Goal: Obtain resource: Obtain resource

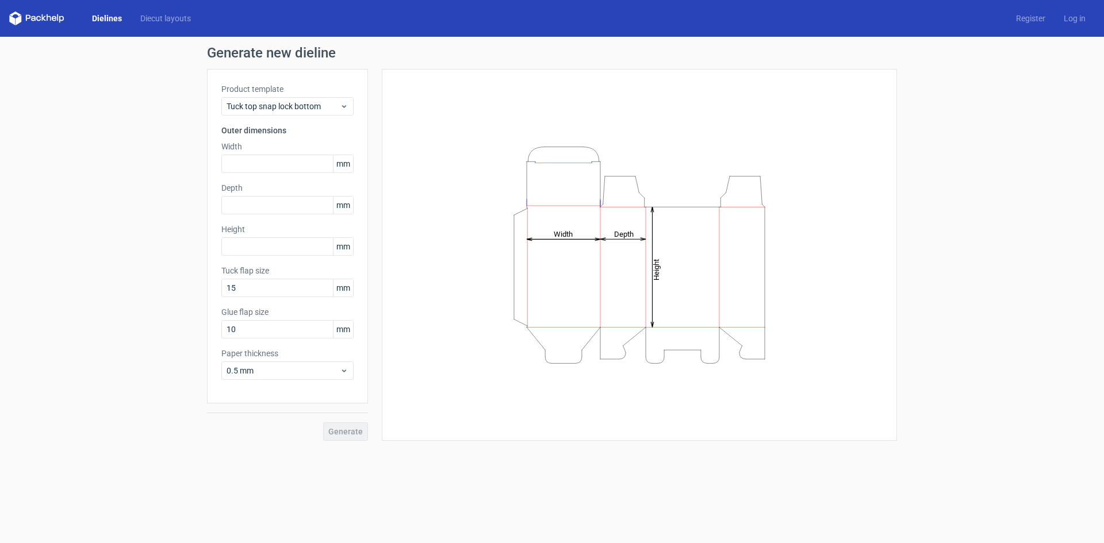
click at [590, 243] on icon "Height Depth Width" at bounding box center [639, 255] width 345 height 230
click at [264, 163] on input "text" at bounding box center [287, 164] width 132 height 18
type input "60"
click at [278, 203] on input "text" at bounding box center [287, 205] width 132 height 18
type input "30"
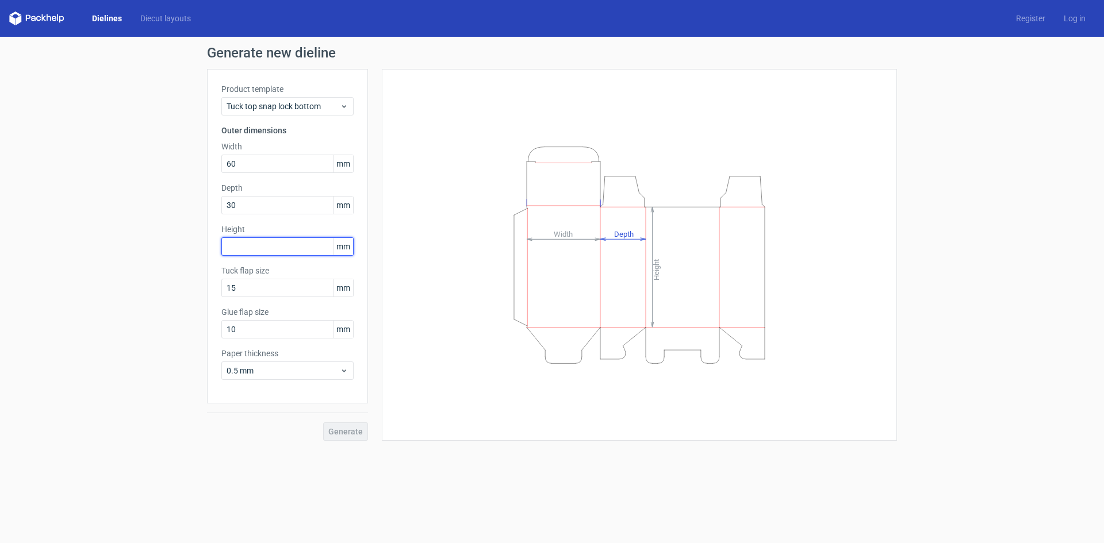
click at [264, 247] on input "text" at bounding box center [287, 246] width 132 height 18
click at [359, 428] on span "Generate" at bounding box center [345, 432] width 34 height 8
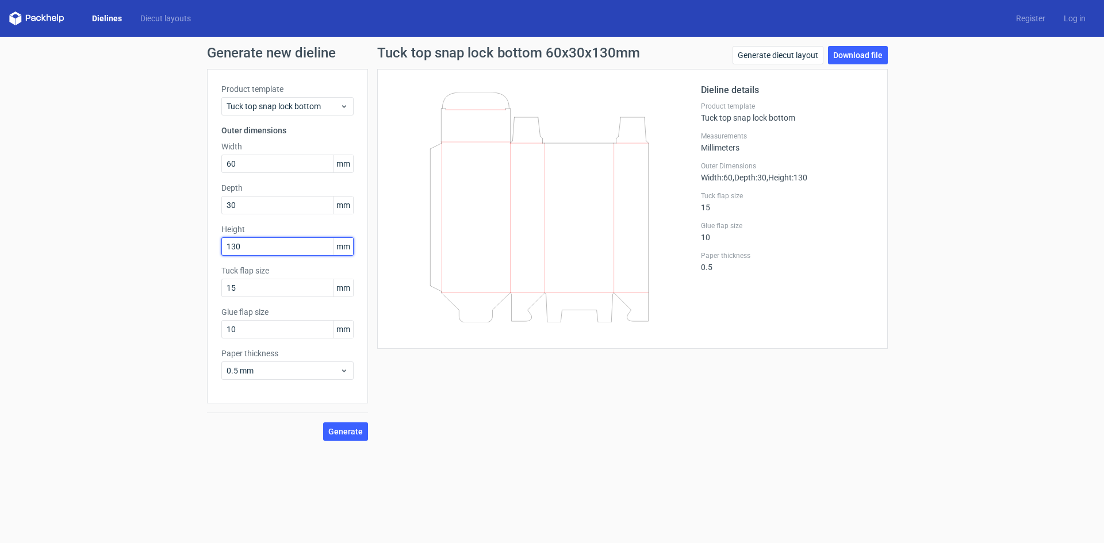
drag, startPoint x: 268, startPoint y: 246, endPoint x: 202, endPoint y: 240, distance: 67.0
click at [202, 240] on div "Generate new dieline Product template Tuck top snap lock bottom Outer dimension…" at bounding box center [552, 243] width 1104 height 413
type input "100"
click at [348, 430] on span "Generate" at bounding box center [345, 432] width 34 height 8
click at [869, 52] on link "Download file" at bounding box center [858, 55] width 60 height 18
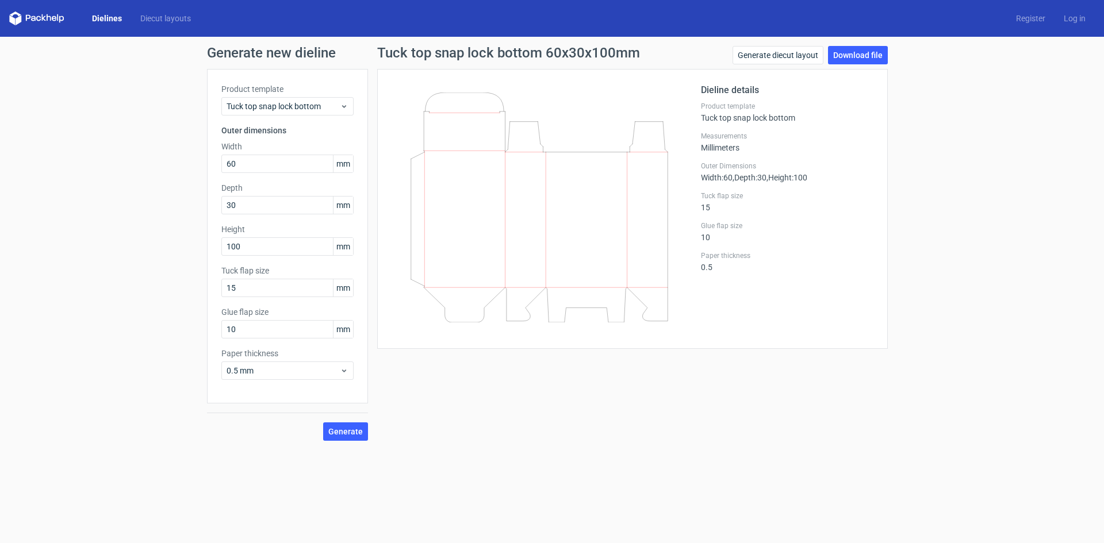
click at [106, 20] on link "Dielines" at bounding box center [107, 18] width 48 height 11
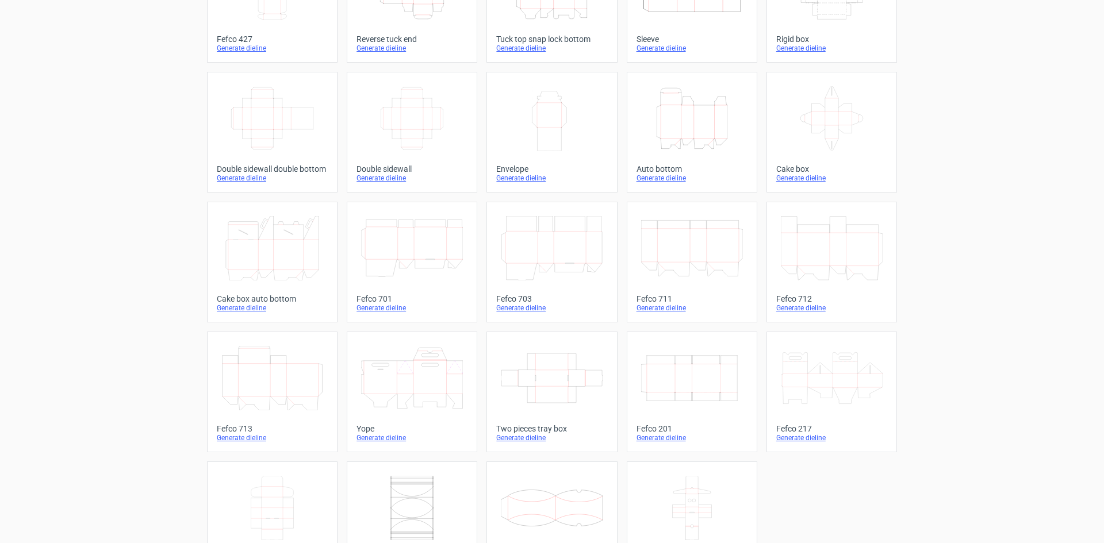
scroll to position [103, 0]
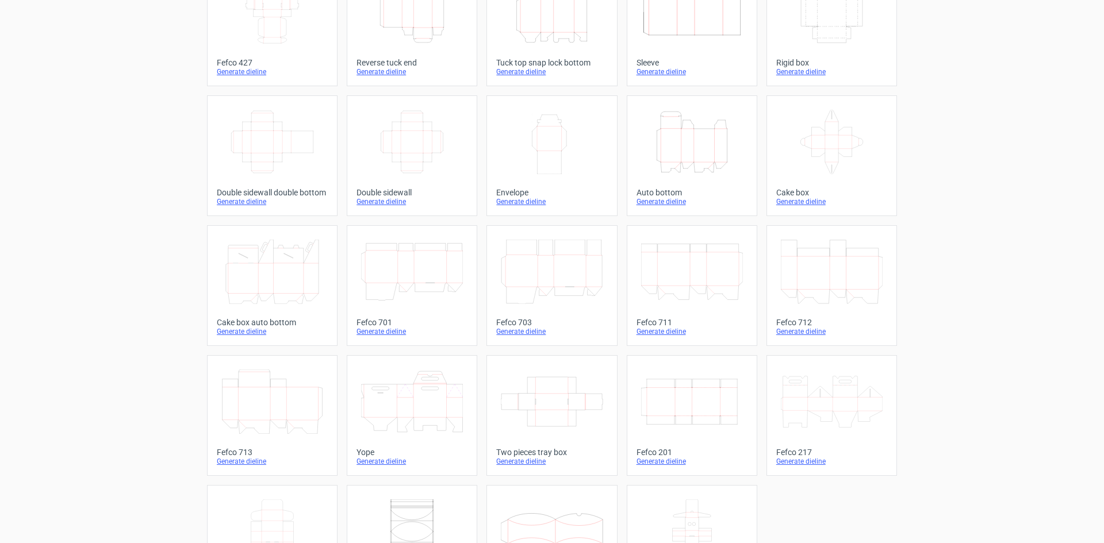
click at [544, 153] on icon "Width Height" at bounding box center [552, 142] width 102 height 64
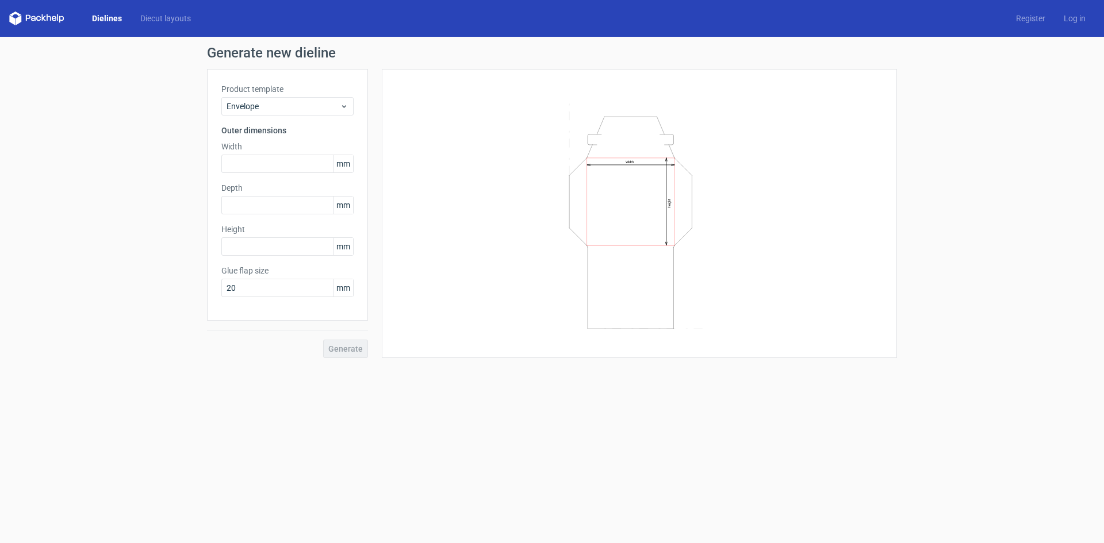
click at [110, 16] on link "Dielines" at bounding box center [107, 18] width 48 height 11
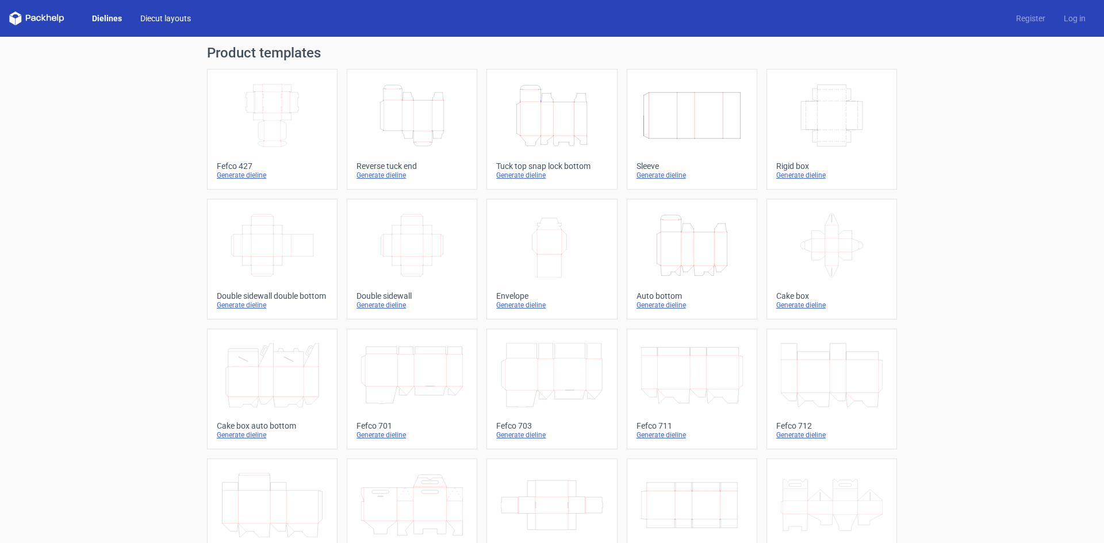
click at [165, 18] on link "Diecut layouts" at bounding box center [165, 18] width 69 height 11
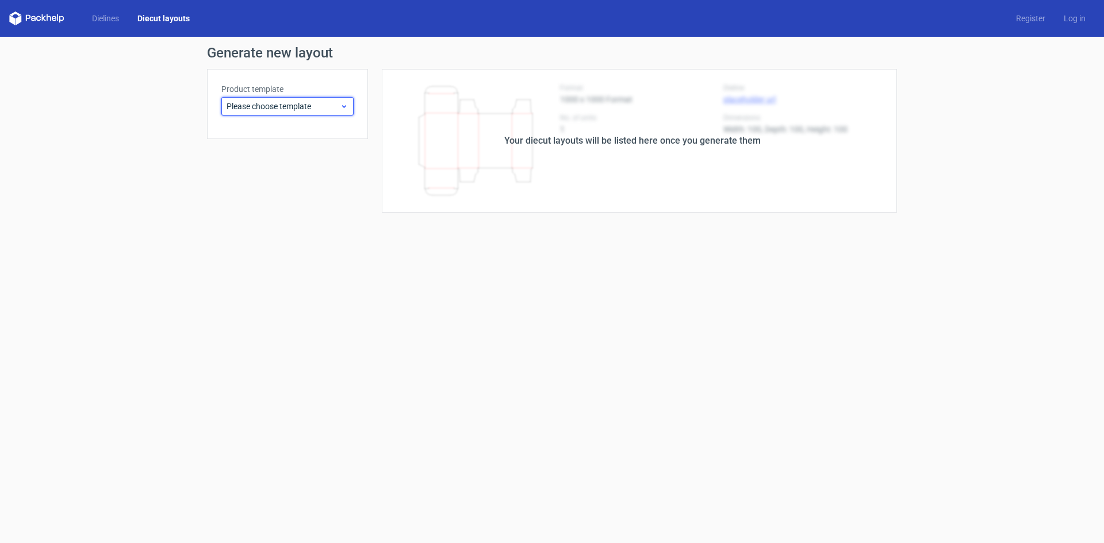
click at [348, 105] on icon at bounding box center [344, 106] width 9 height 9
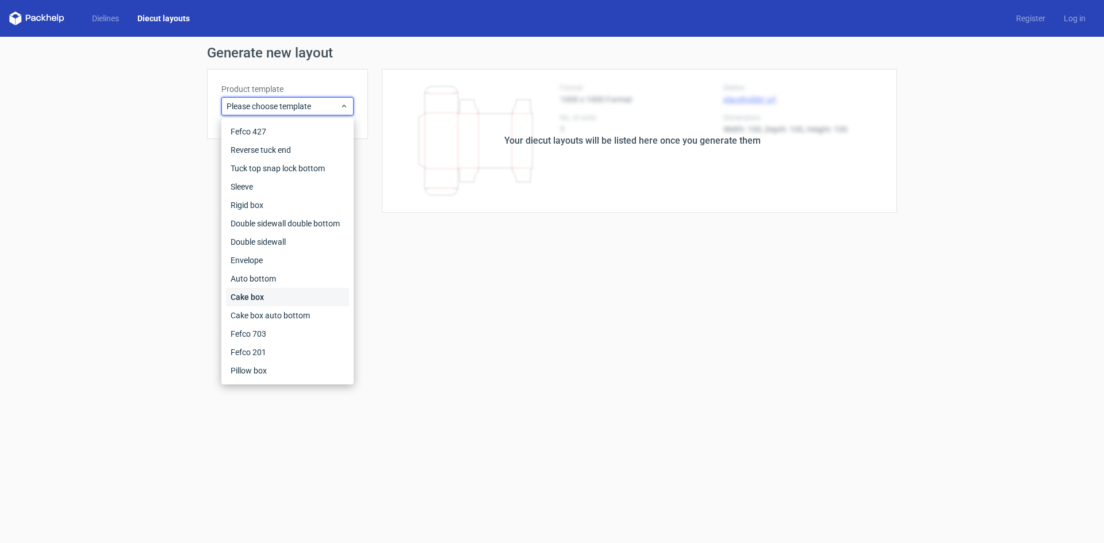
click at [268, 294] on div "Cake box" at bounding box center [287, 297] width 123 height 18
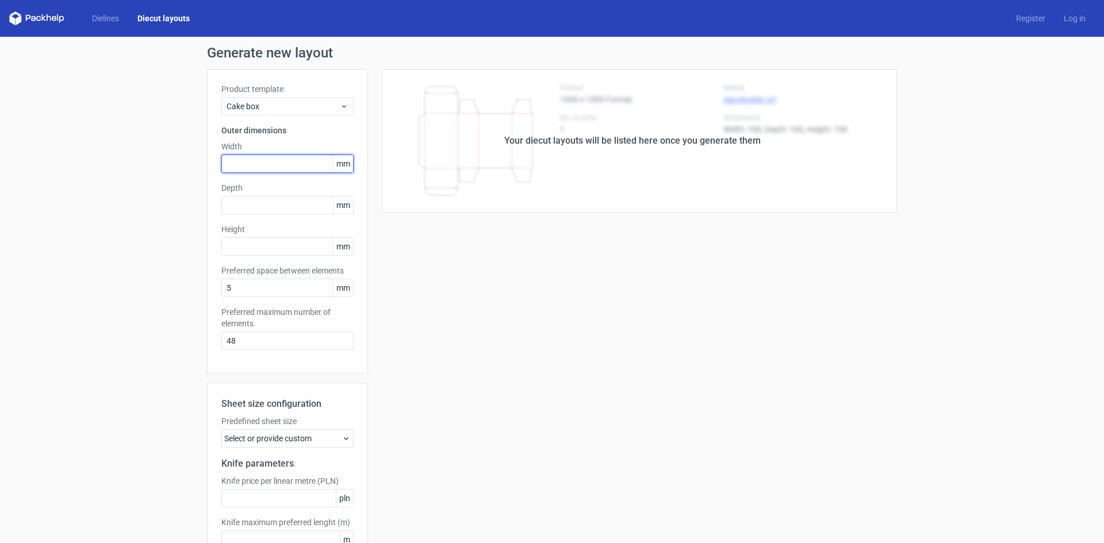
click at [245, 166] on input "text" at bounding box center [287, 164] width 132 height 18
type input "150"
click at [268, 202] on input "text" at bounding box center [287, 205] width 132 height 18
type input "1"
type input "30"
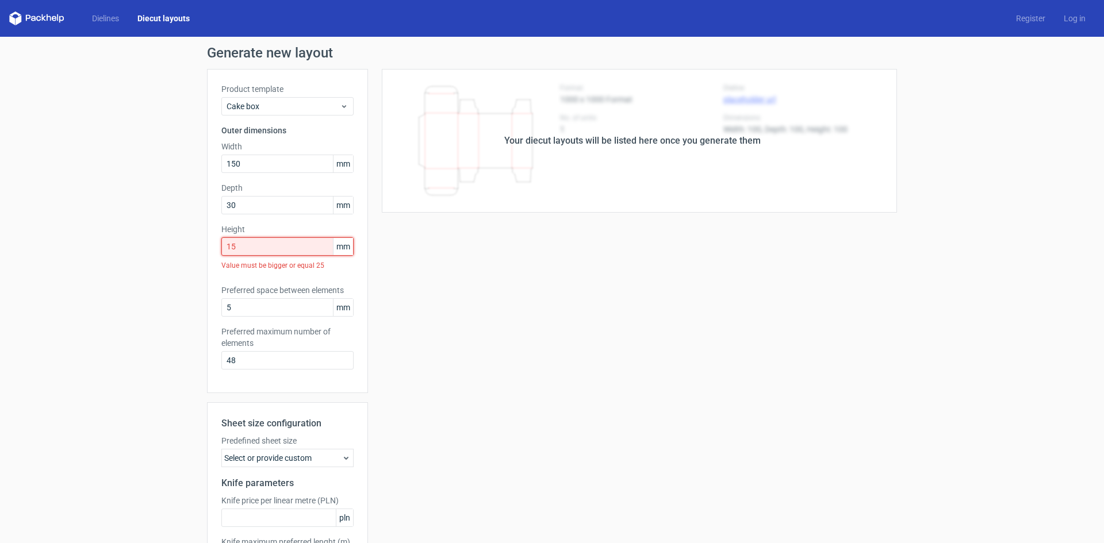
drag, startPoint x: 284, startPoint y: 247, endPoint x: 143, endPoint y: 239, distance: 141.6
click at [143, 239] on div "Generate new layout Product template Cake box Outer dimensions Width 150 mm Dep…" at bounding box center [552, 338] width 1104 height 602
drag, startPoint x: 251, startPoint y: 244, endPoint x: 140, endPoint y: 235, distance: 112.0
click at [140, 235] on div "Generate new layout Product template Cake box Outer dimensions Width 150 mm Dep…" at bounding box center [552, 338] width 1104 height 602
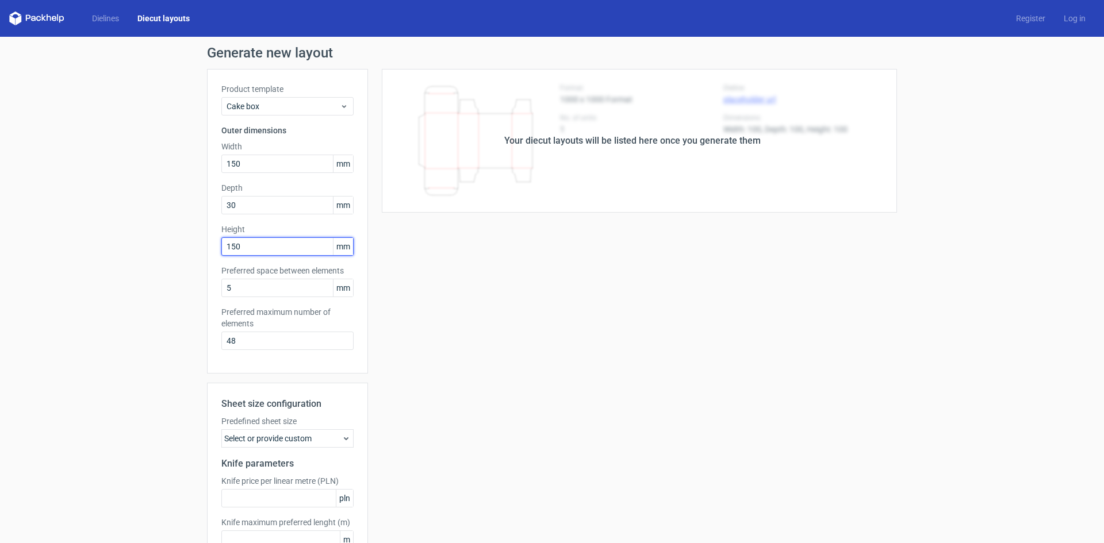
type input "150"
click at [531, 362] on div "Your diecut layouts will be listed here once you generate them Height Depth Wid…" at bounding box center [632, 339] width 529 height 541
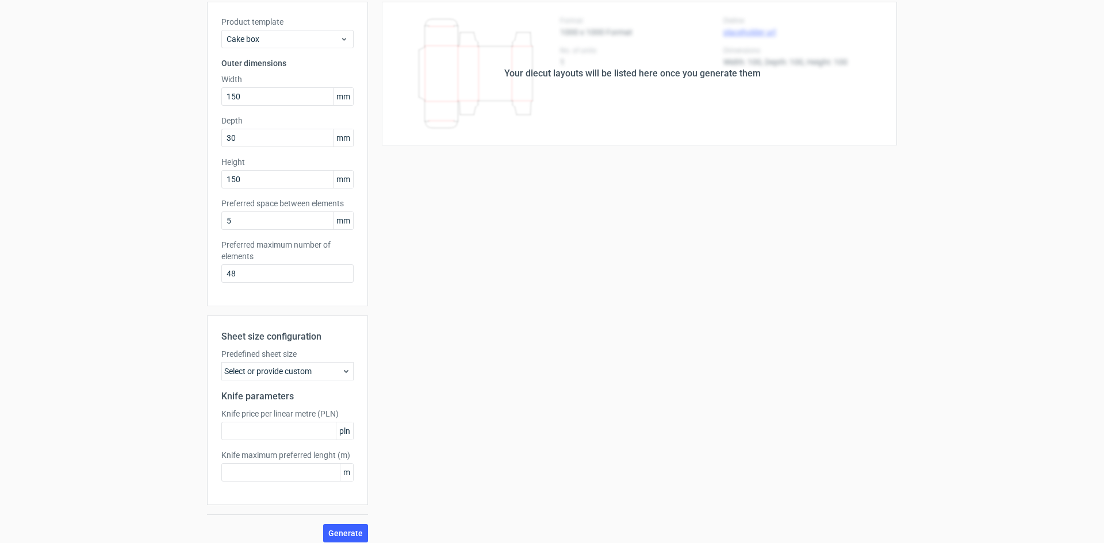
scroll to position [76, 0]
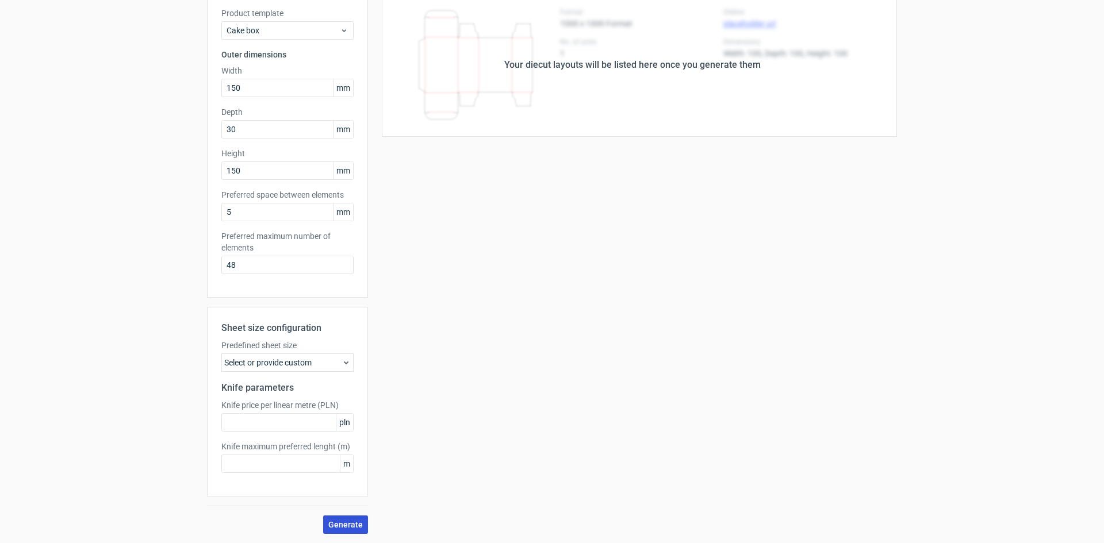
click at [343, 521] on span "Generate" at bounding box center [345, 525] width 34 height 8
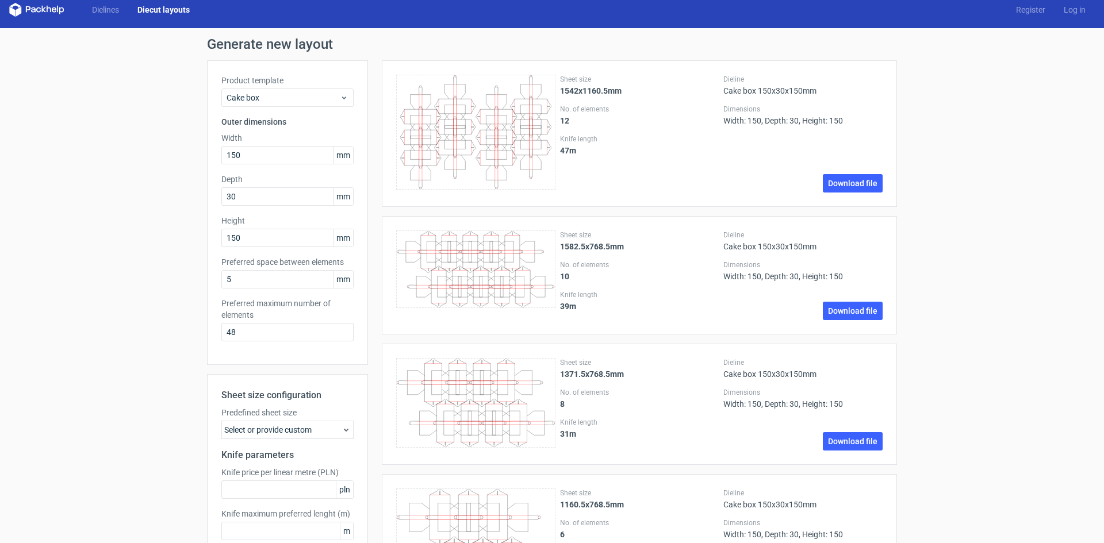
scroll to position [0, 0]
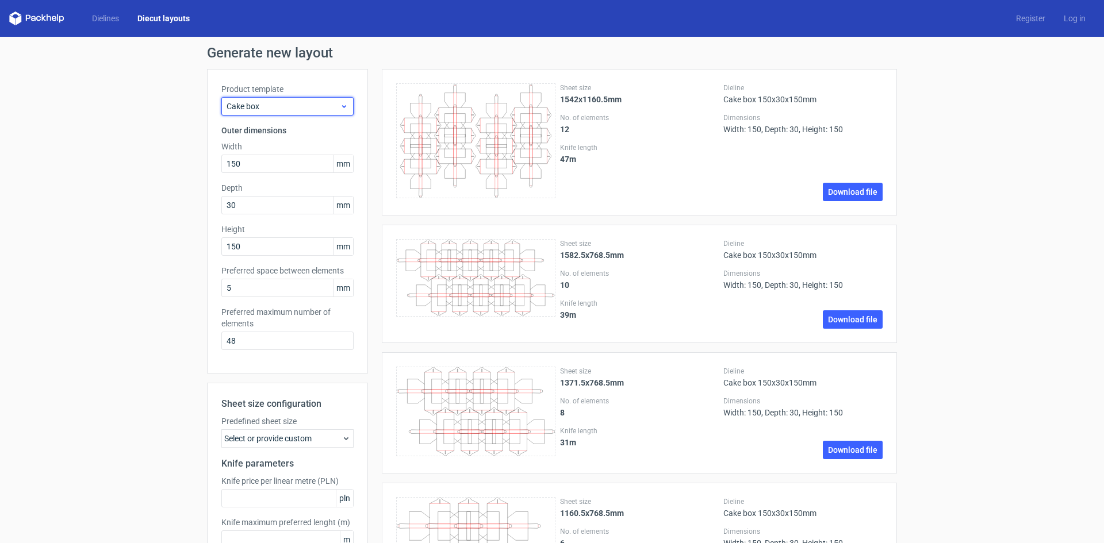
click at [340, 105] on icon at bounding box center [344, 106] width 9 height 9
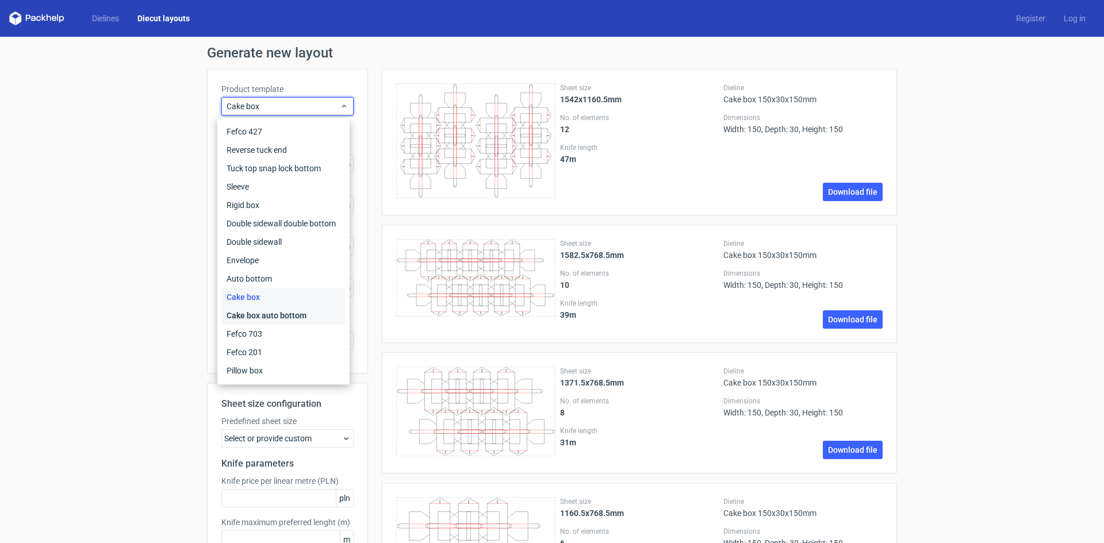
click at [291, 318] on div "Cake box auto bottom" at bounding box center [283, 315] width 123 height 18
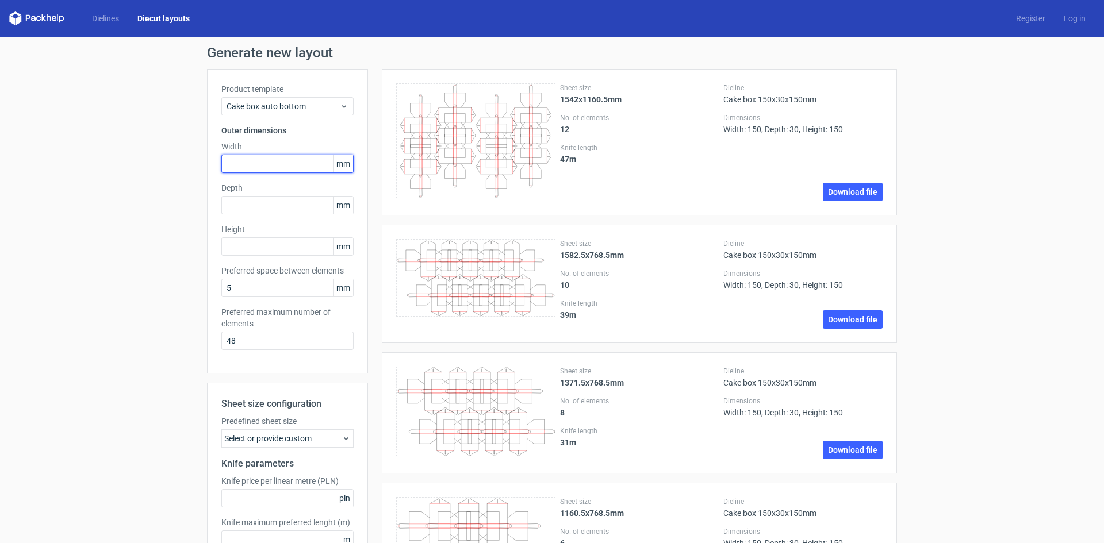
click at [259, 166] on input "text" at bounding box center [287, 164] width 132 height 18
type input "300"
type input "100"
type input "150"
drag, startPoint x: 252, startPoint y: 286, endPoint x: 186, endPoint y: 282, distance: 65.7
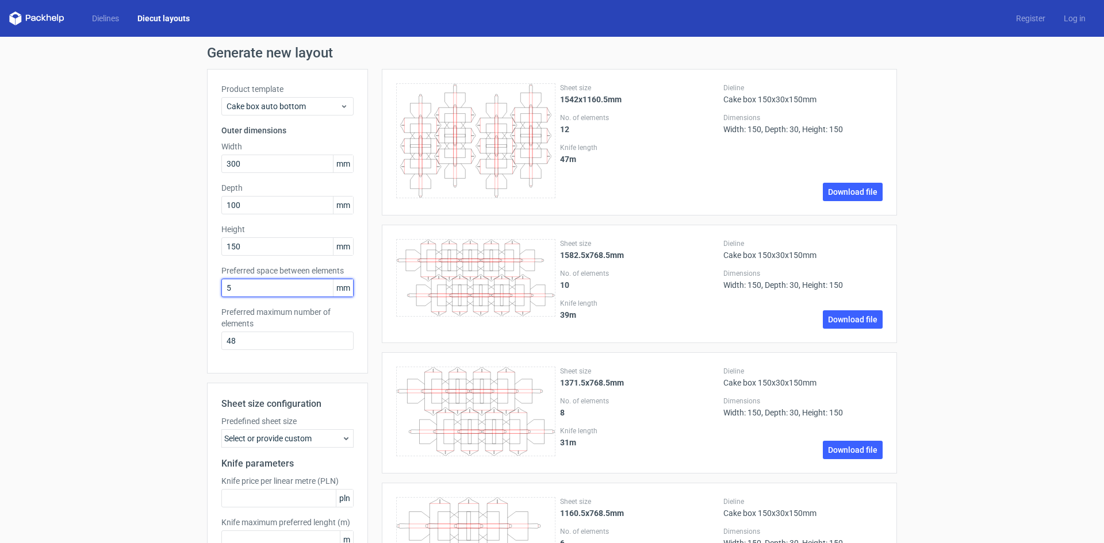
type input "1"
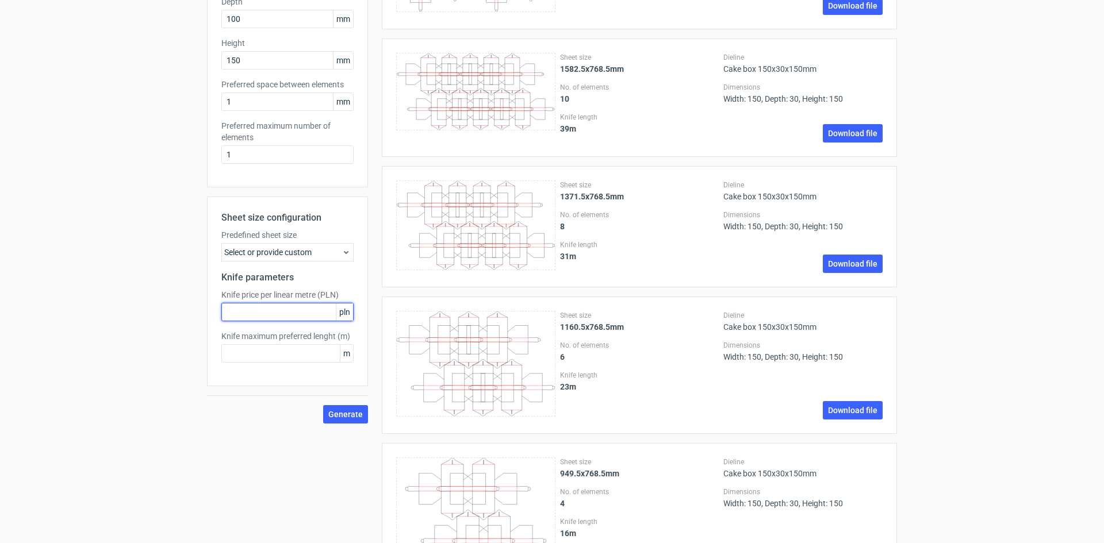
scroll to position [335, 0]
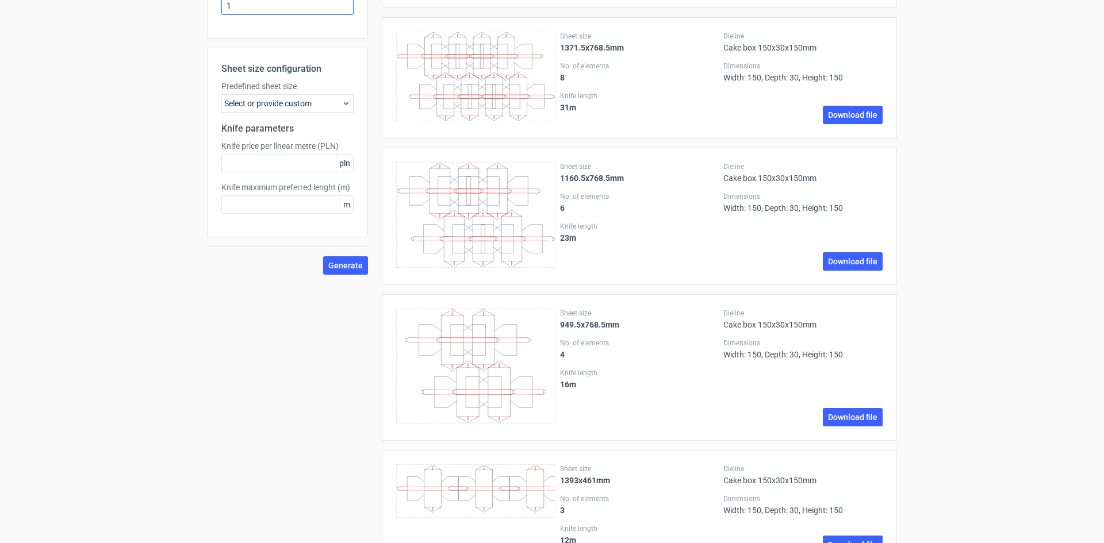
click at [345, 263] on span "Generate" at bounding box center [345, 266] width 34 height 8
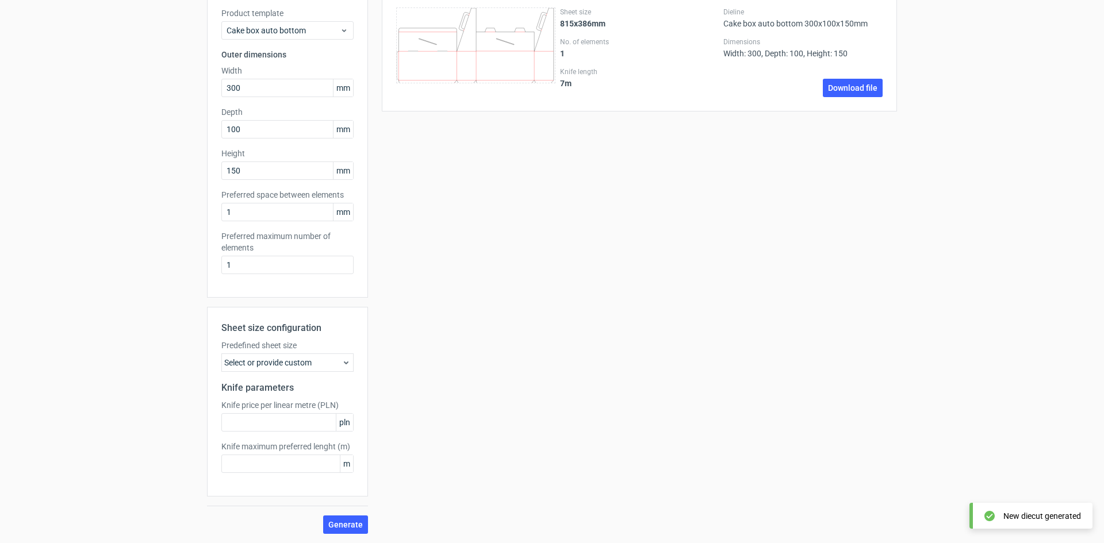
scroll to position [0, 0]
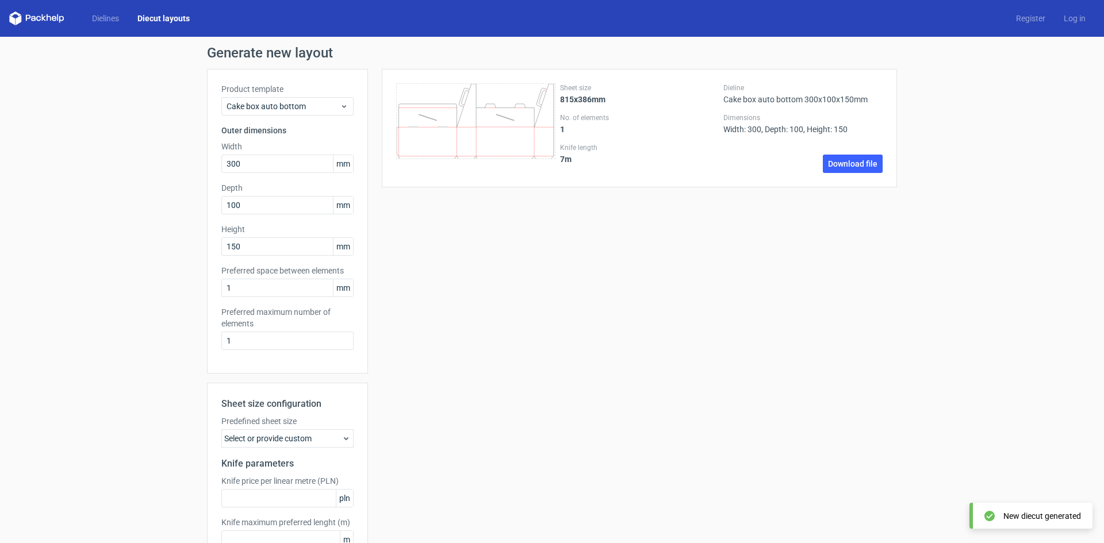
click at [523, 140] on icon "\t \t \t \t \t \t \t \t \t \t \t \t \t \t \t \t \t \t \t \t \t \t \t \t \t \t \…" at bounding box center [475, 121] width 159 height 76
drag, startPoint x: 207, startPoint y: 288, endPoint x: 163, endPoint y: 282, distance: 44.1
click at [164, 282] on div "Generate new layout Product template Cake box auto bottom Outer dimensions Widt…" at bounding box center [552, 328] width 1104 height 582
type input "2"
drag, startPoint x: 256, startPoint y: 344, endPoint x: 214, endPoint y: 339, distance: 41.6
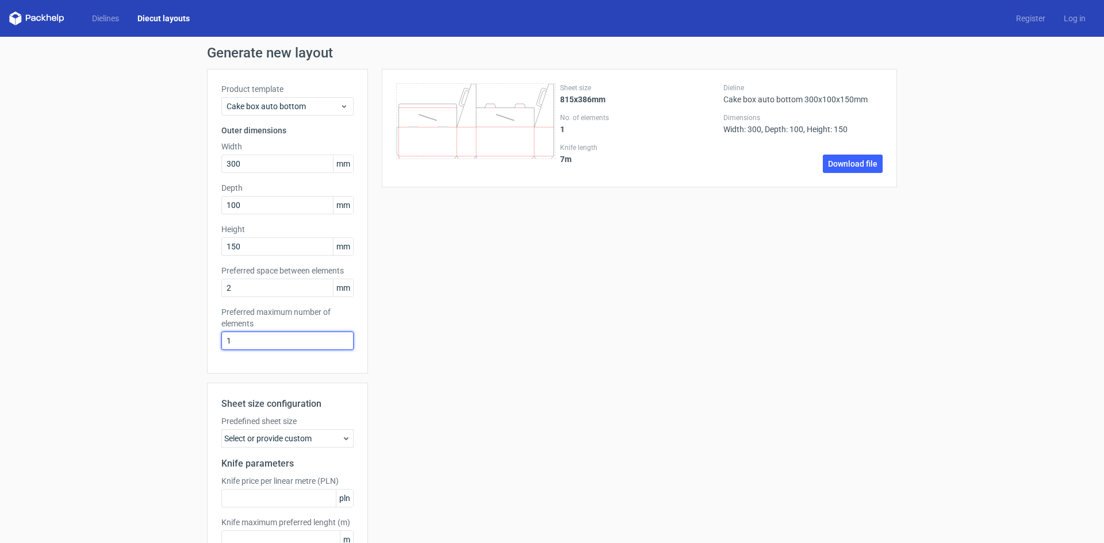
click at [214, 339] on div "Product template Cake box auto bottom Outer dimensions Width 300 mm Depth 100 m…" at bounding box center [287, 221] width 161 height 305
type input "2"
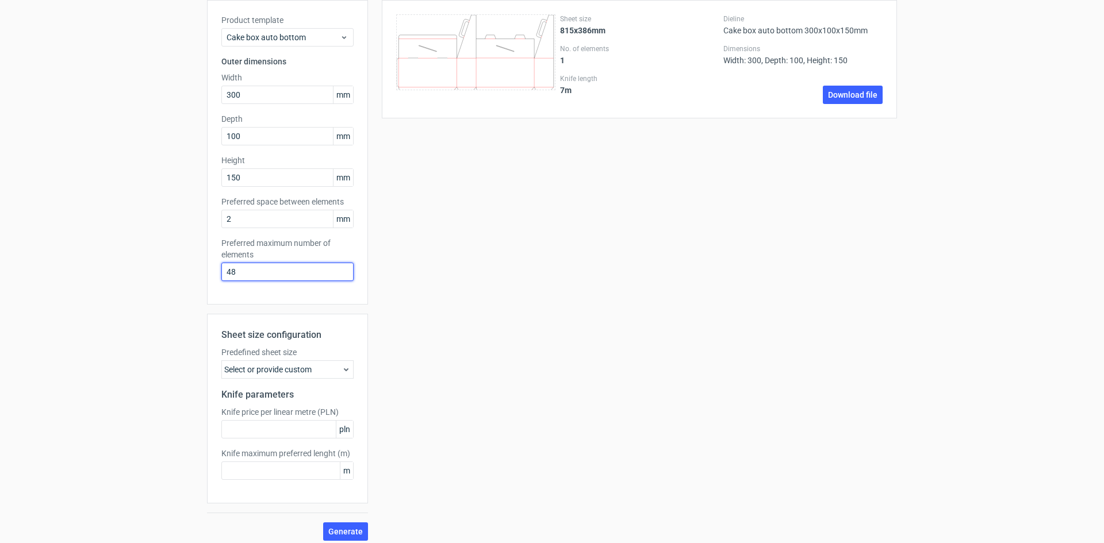
scroll to position [76, 0]
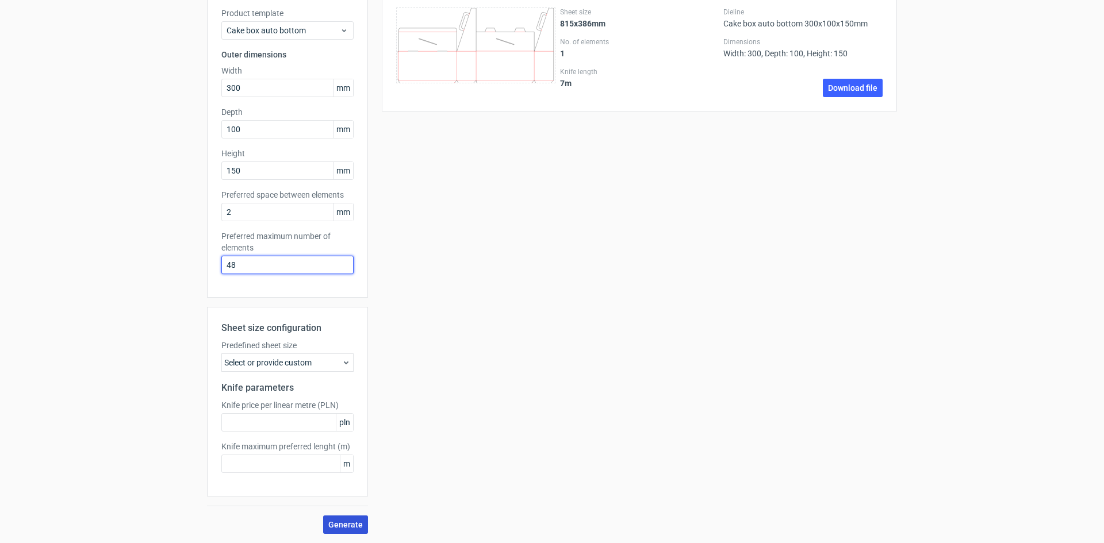
type input "48"
click at [355, 523] on span "Generate" at bounding box center [345, 525] width 34 height 8
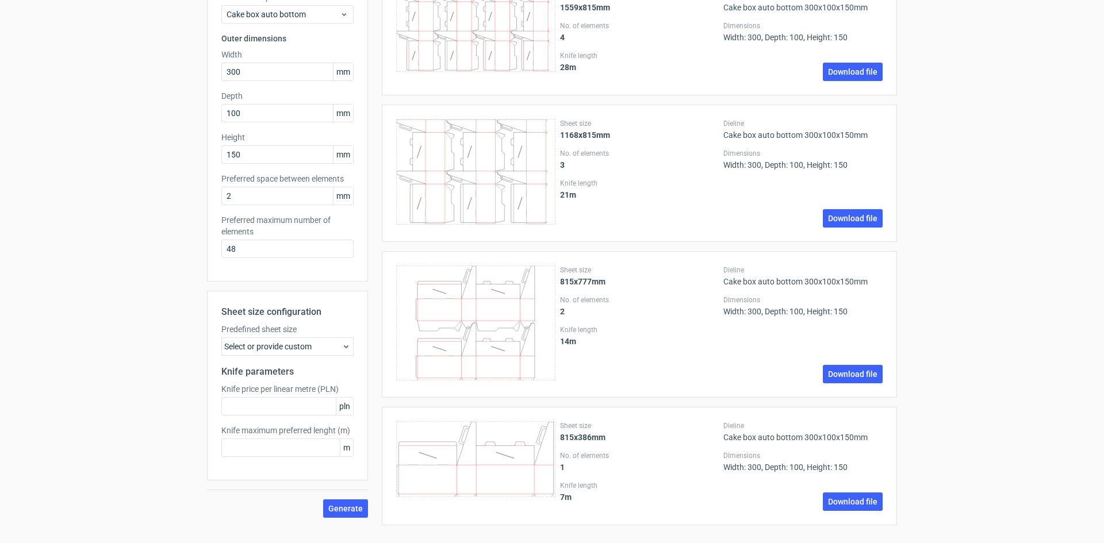
scroll to position [94, 0]
click at [328, 13] on span "Cake box auto bottom" at bounding box center [283, 13] width 113 height 11
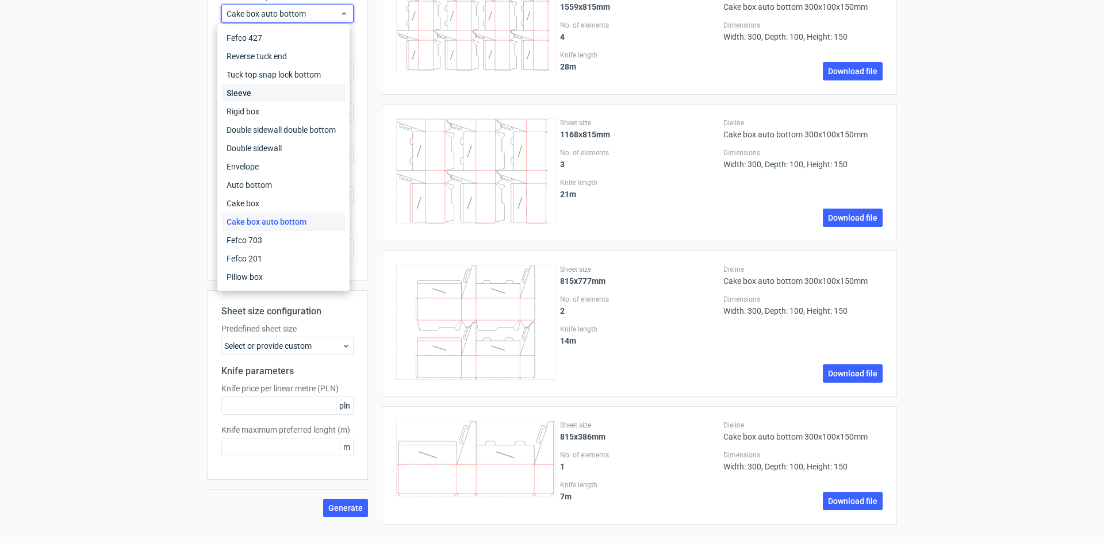
click at [288, 96] on div "Sleeve" at bounding box center [283, 93] width 123 height 18
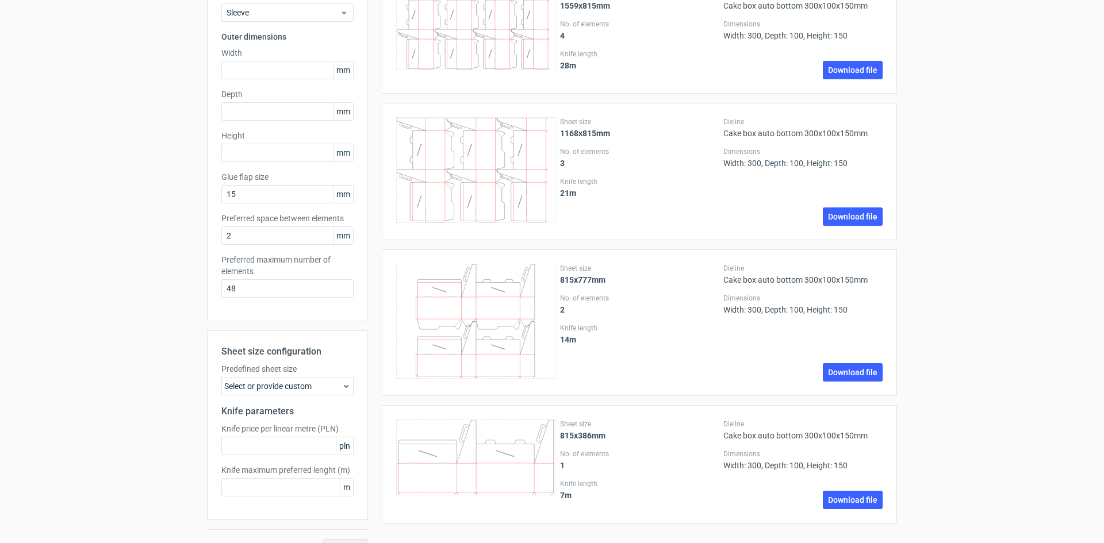
click at [158, 149] on div "Generate new layout Product template Sleeve Outer dimensions Width mm Depth mm …" at bounding box center [552, 255] width 1104 height 624
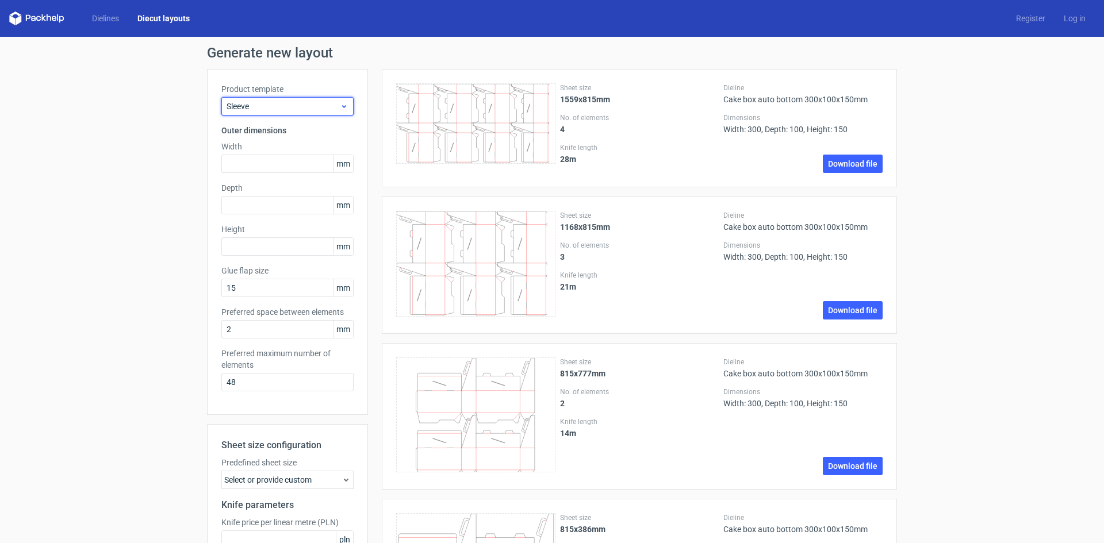
click at [288, 106] on span "Sleeve" at bounding box center [283, 106] width 113 height 11
